Goal: Task Accomplishment & Management: Manage account settings

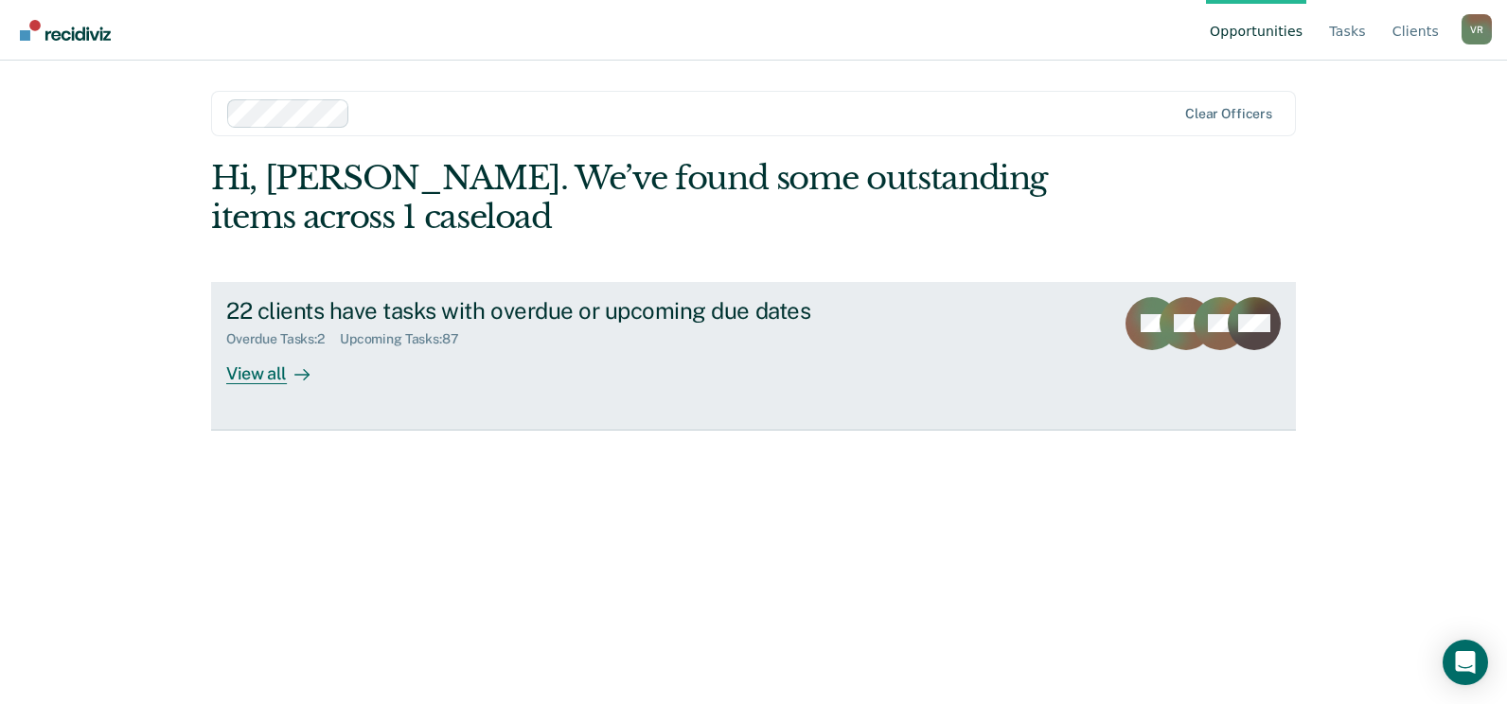
click at [274, 374] on div "View all" at bounding box center [279, 365] width 106 height 37
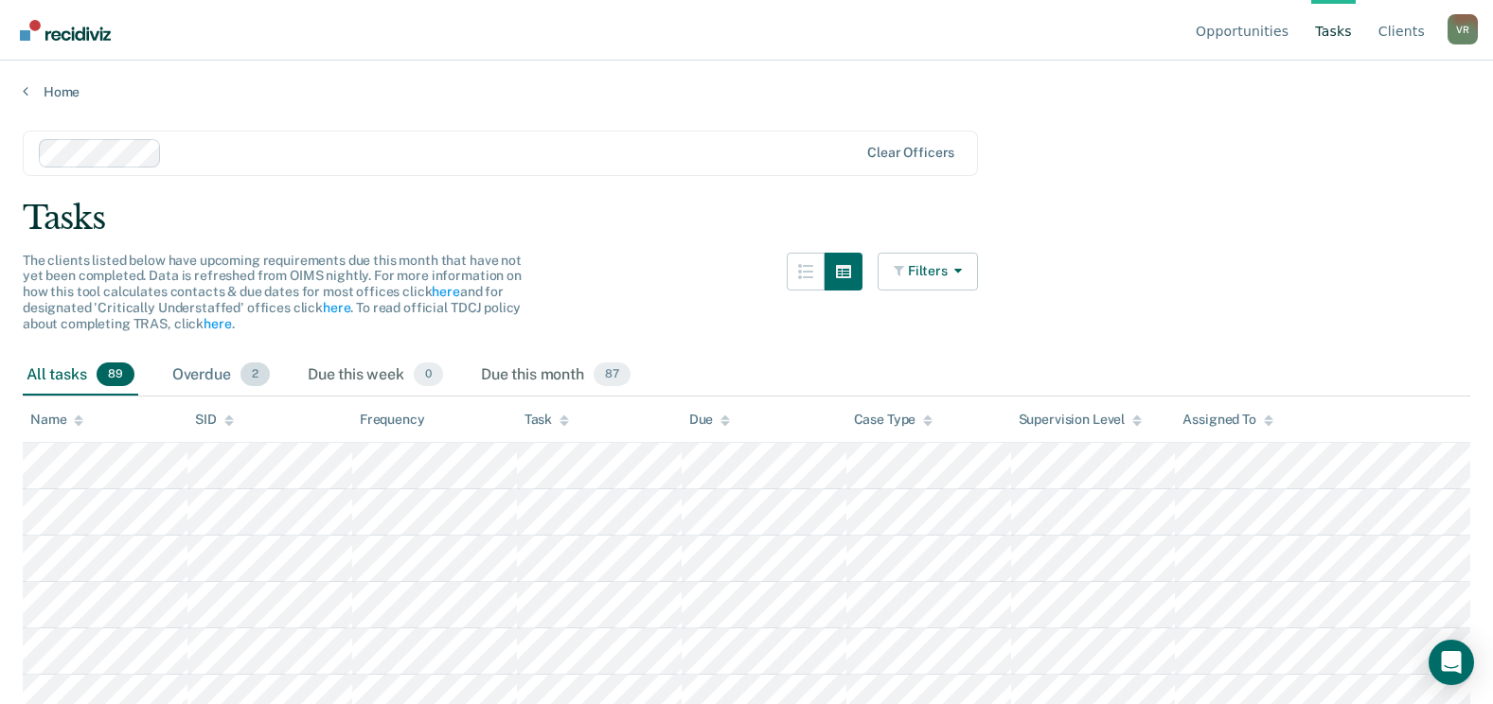
click at [224, 378] on div "Overdue 2" at bounding box center [220, 376] width 105 height 42
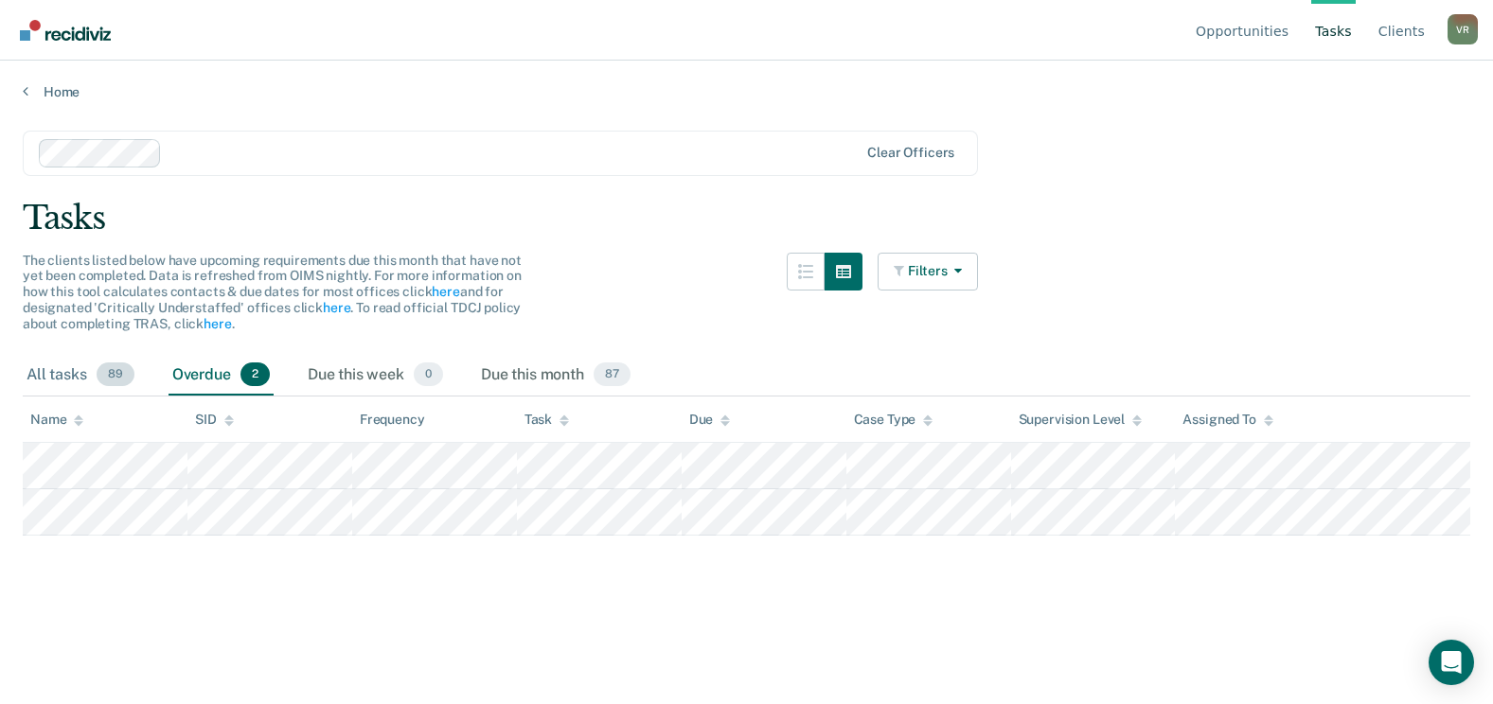
click at [57, 370] on div "All tasks 89" at bounding box center [80, 376] width 115 height 42
